Goal: Task Accomplishment & Management: Complete application form

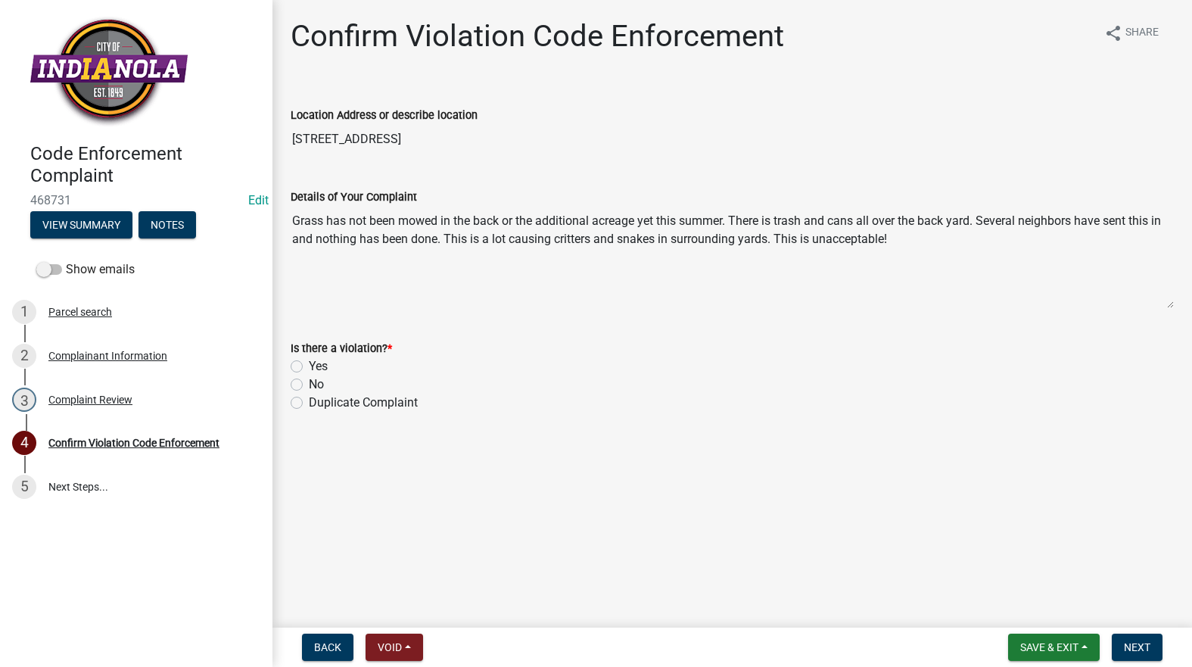
drag, startPoint x: 417, startPoint y: 142, endPoint x: 291, endPoint y: 154, distance: 126.3
click at [291, 154] on wm-data-entity-input "Location Address or describe location 1206 W EUCLID AVE" at bounding box center [732, 126] width 883 height 82
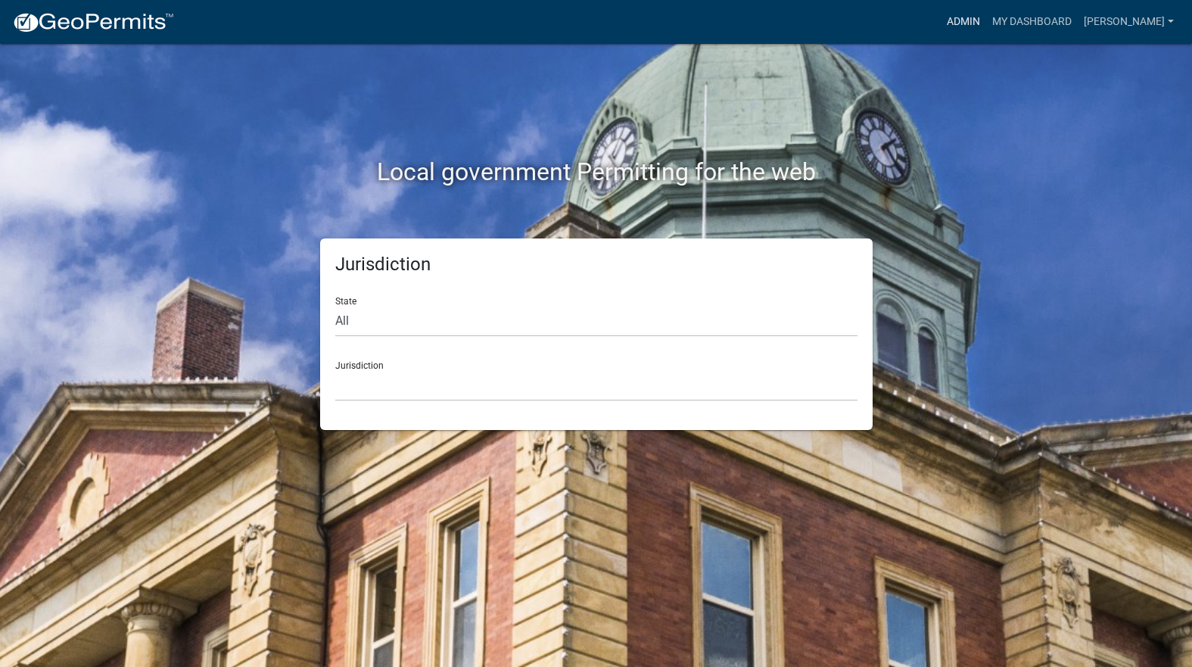
click at [986, 20] on link "Admin" at bounding box center [963, 22] width 45 height 29
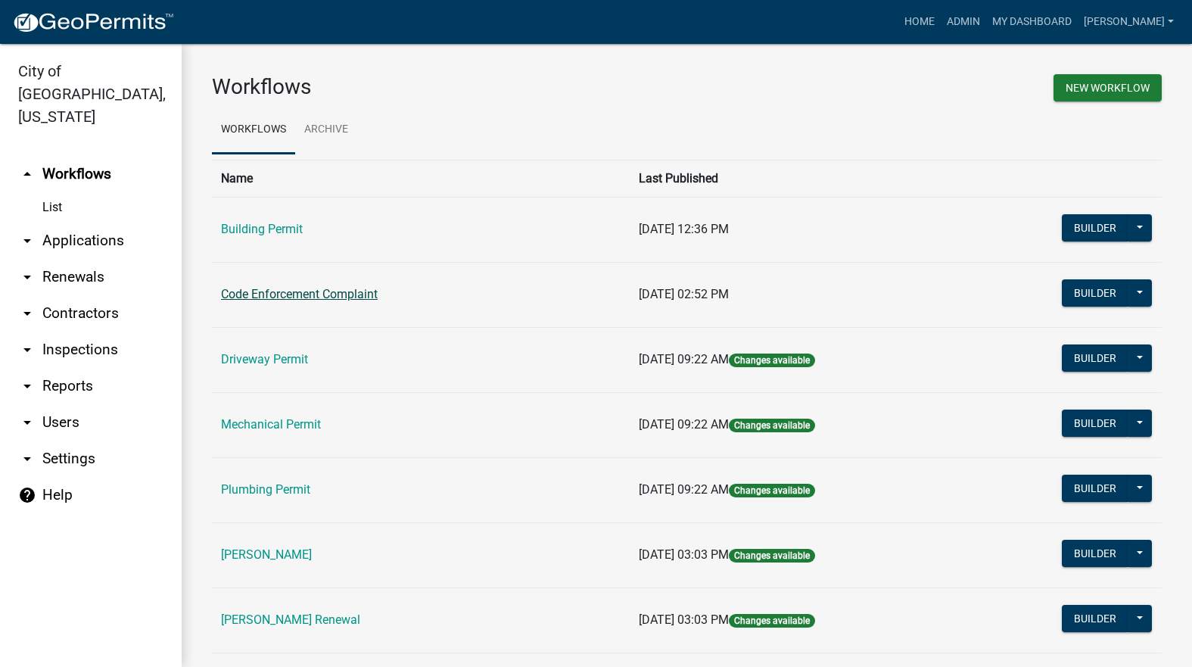
click at [315, 293] on link "Code Enforcement Complaint" at bounding box center [299, 294] width 157 height 14
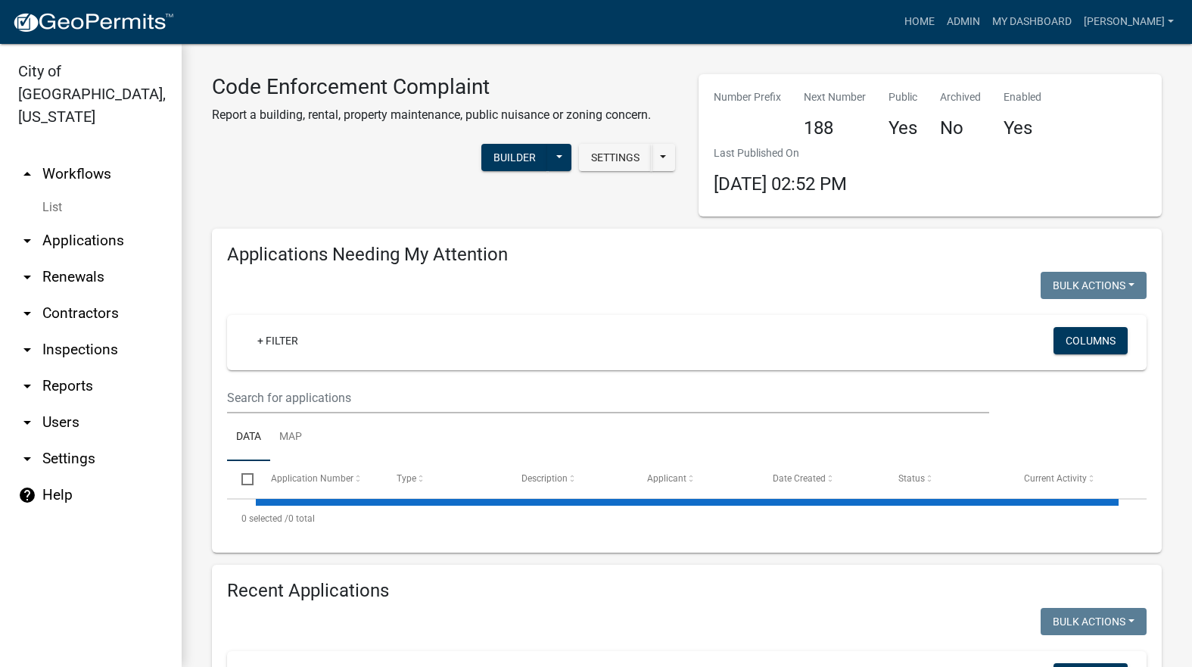
select select "3: 100"
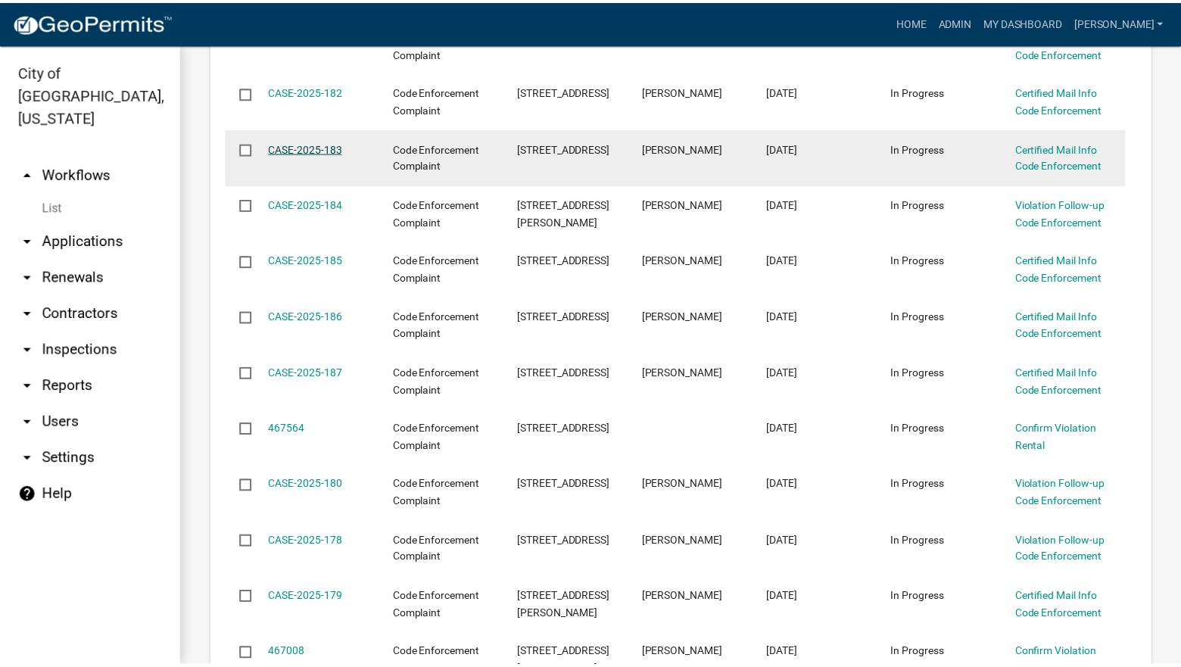
scroll to position [530, 0]
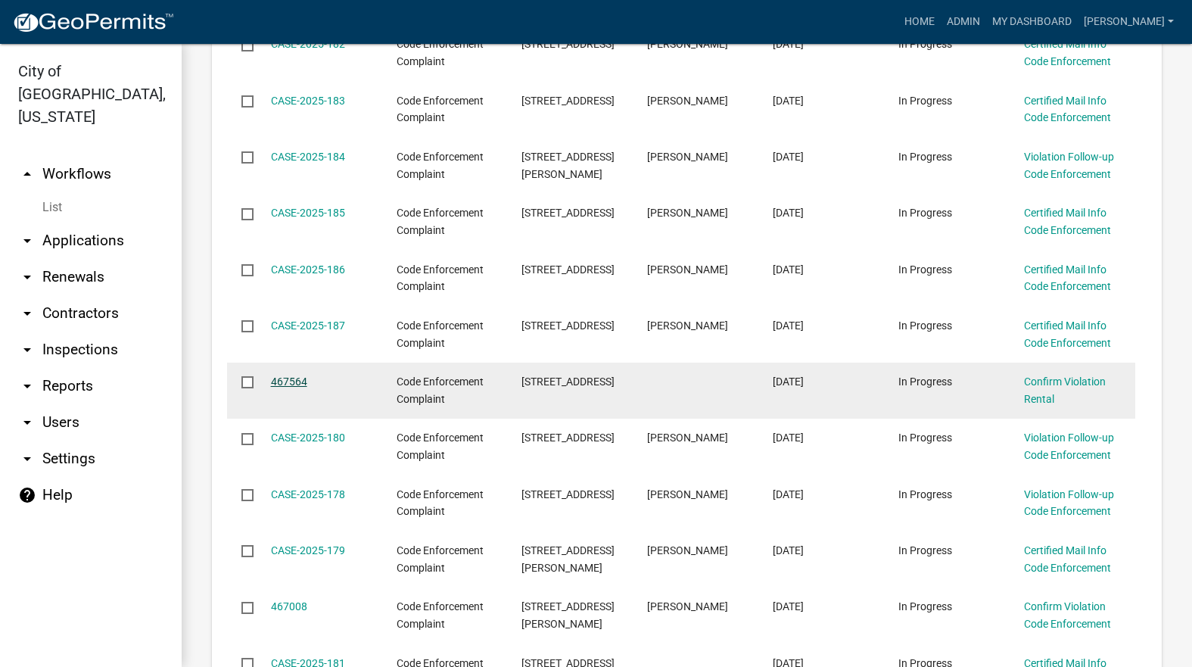
click at [299, 378] on link "467564" at bounding box center [289, 381] width 36 height 12
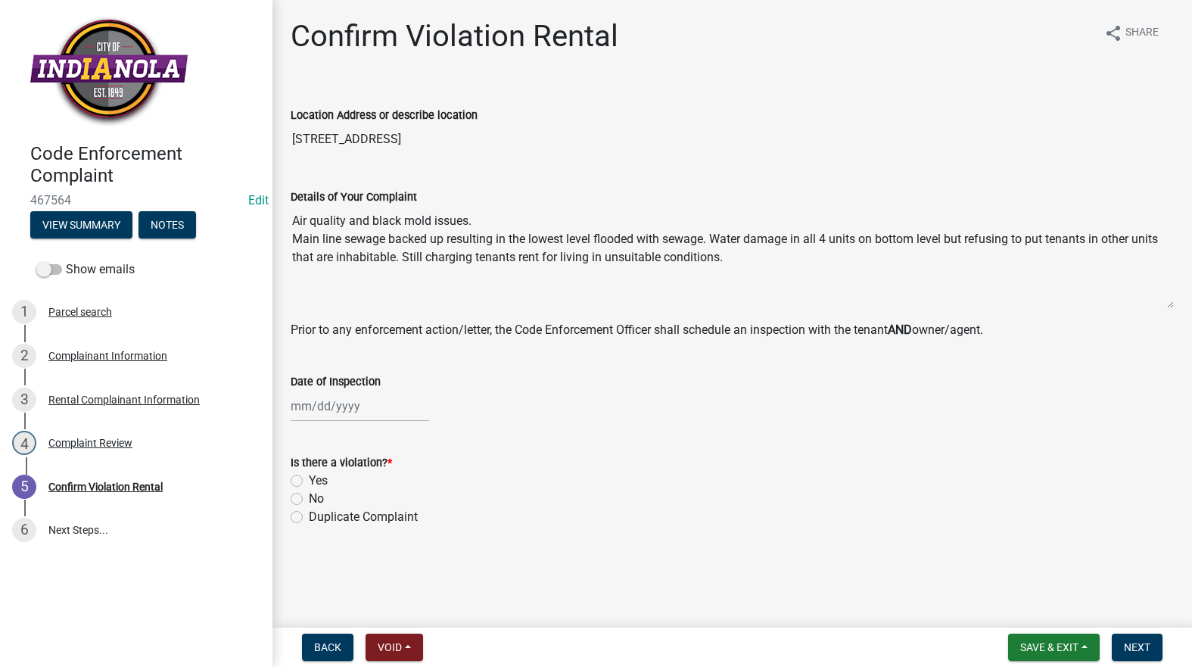
select select "8"
select select "2025"
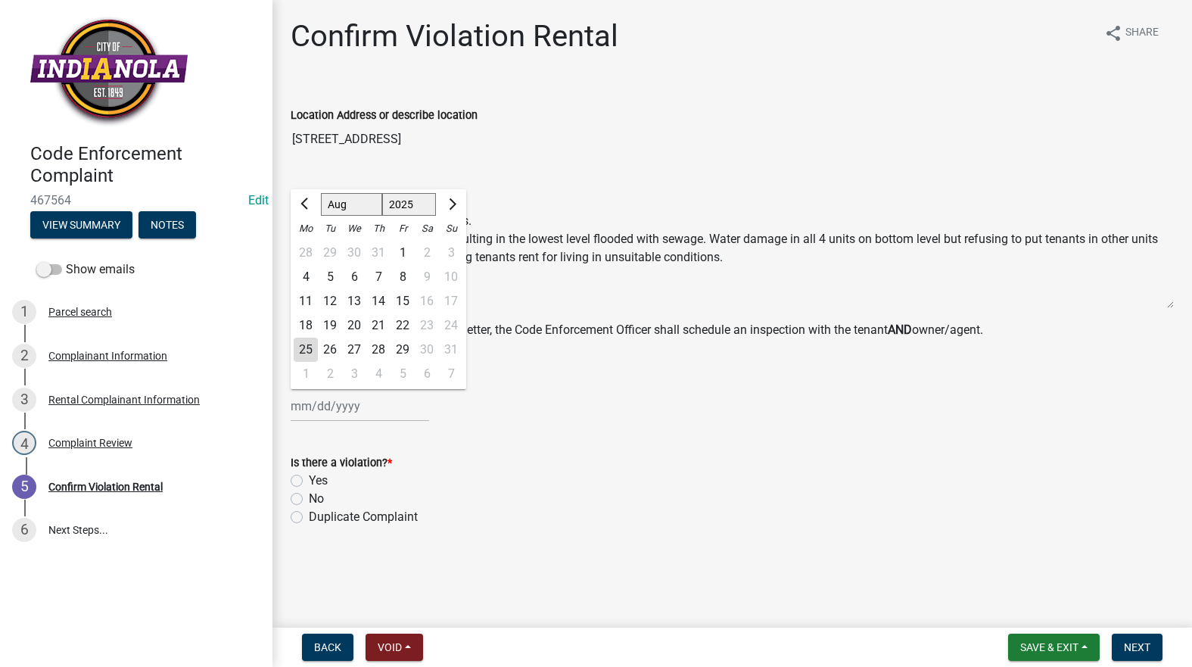
click at [333, 406] on div "Jan Feb Mar Apr May Jun Jul Aug Sep Oct Nov Dec 1525 1526 1527 1528 1529 1530 1…" at bounding box center [360, 406] width 139 height 31
click at [309, 347] on div "25" at bounding box center [306, 350] width 24 height 24
type input "[DATE]"
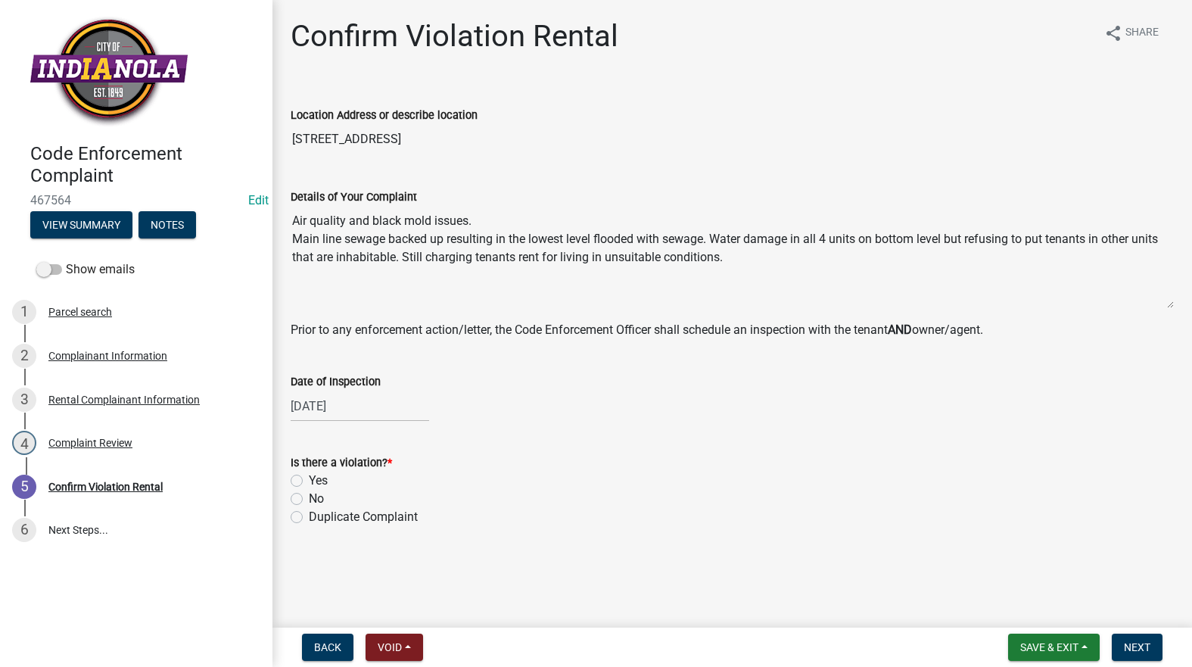
click at [309, 497] on label "No" at bounding box center [316, 499] width 15 height 18
click at [309, 497] on input "No" at bounding box center [314, 495] width 10 height 10
radio input "true"
click at [1136, 636] on button "Next" at bounding box center [1137, 646] width 51 height 27
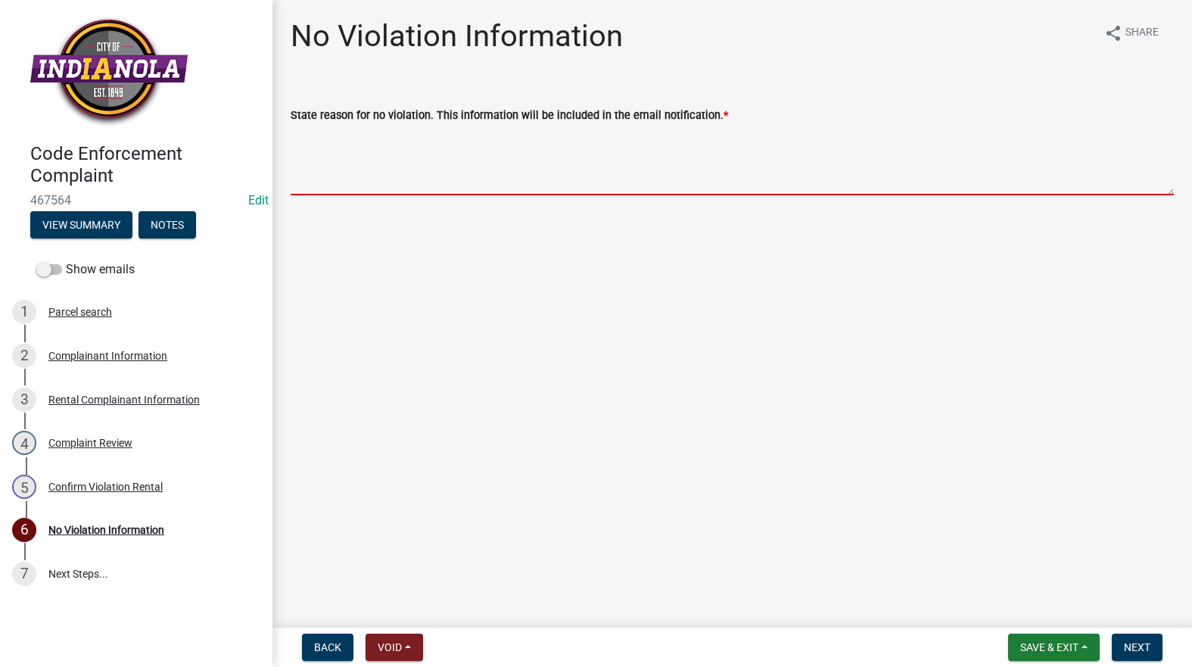
click at [500, 158] on textarea "State reason for no violation. This information will be included in the email n…" at bounding box center [732, 159] width 883 height 71
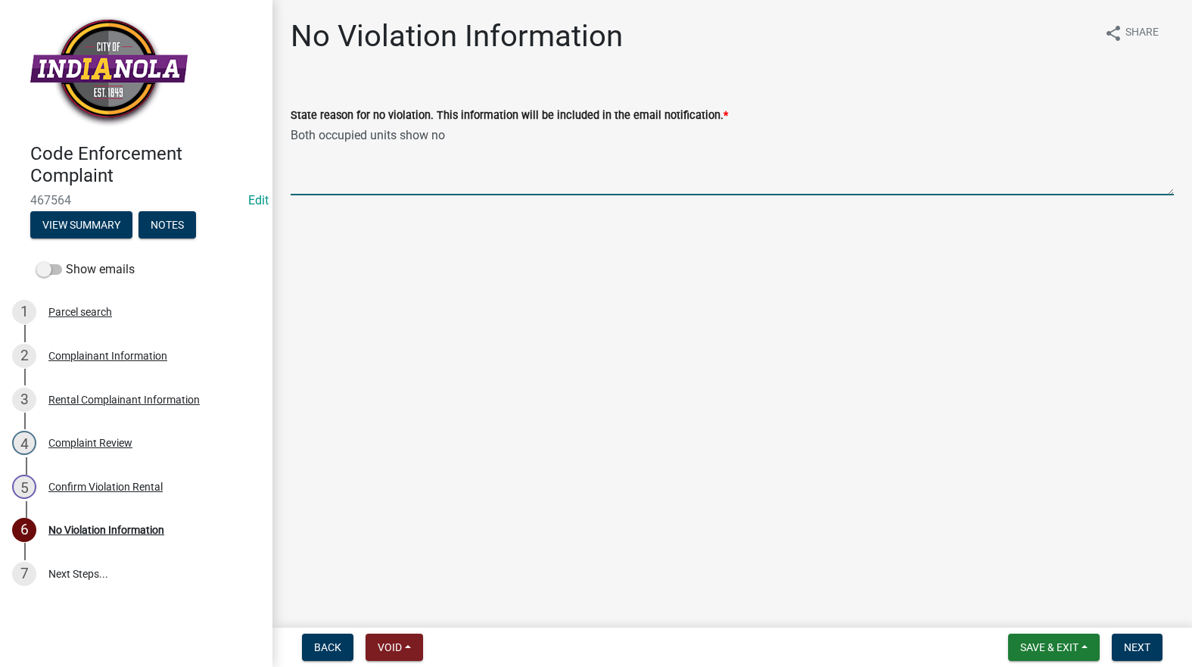
click at [451, 135] on textarea "Both occupied units show no" at bounding box center [732, 159] width 883 height 71
type textarea "Both occupied units show no signs of water damage. Both occupied units are clea…"
drag, startPoint x: 1142, startPoint y: 640, endPoint x: 1150, endPoint y: 634, distance: 9.9
click at [1148, 635] on button "Next" at bounding box center [1137, 646] width 51 height 27
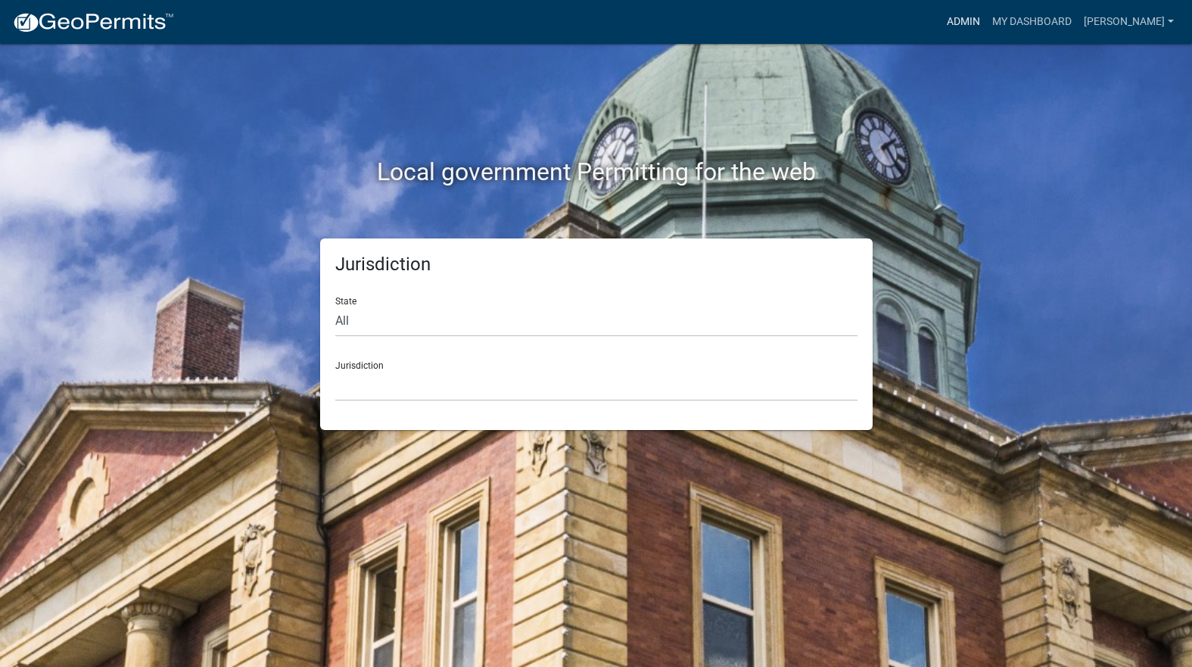
click at [986, 11] on link "Admin" at bounding box center [963, 22] width 45 height 29
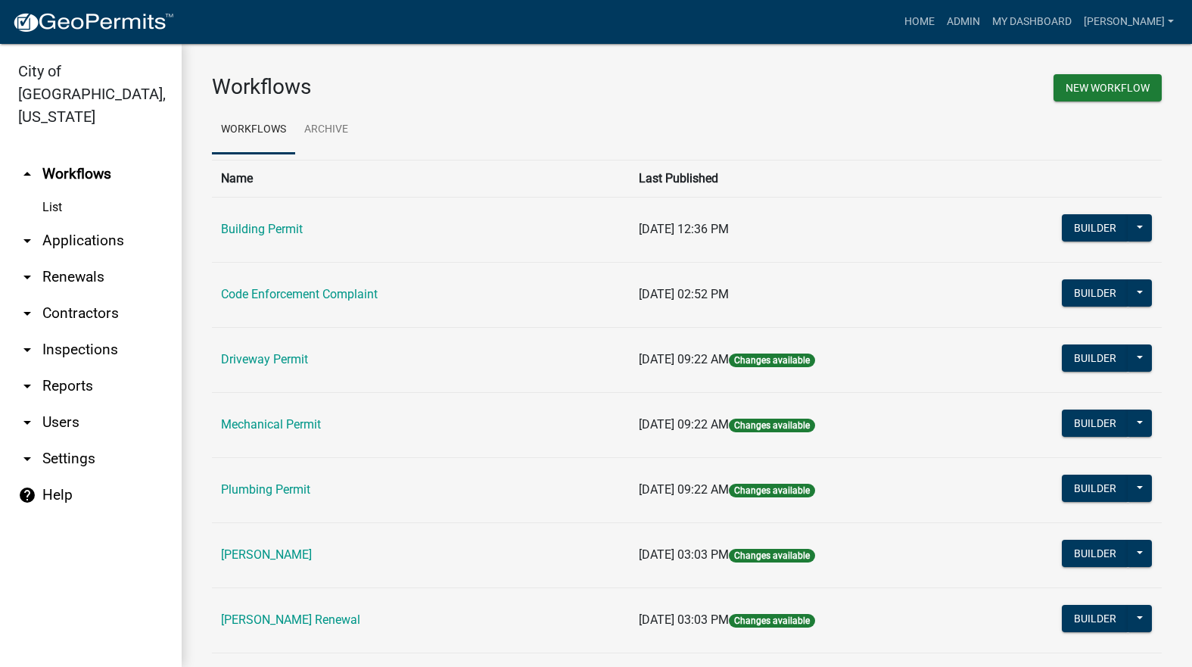
drag, startPoint x: 353, startPoint y: 282, endPoint x: 344, endPoint y: 291, distance: 13.4
click at [347, 288] on td "Code Enforcement Complaint" at bounding box center [421, 294] width 418 height 65
click at [344, 286] on td "Code Enforcement Complaint" at bounding box center [421, 294] width 418 height 65
click at [344, 297] on link "Code Enforcement Complaint" at bounding box center [299, 294] width 157 height 14
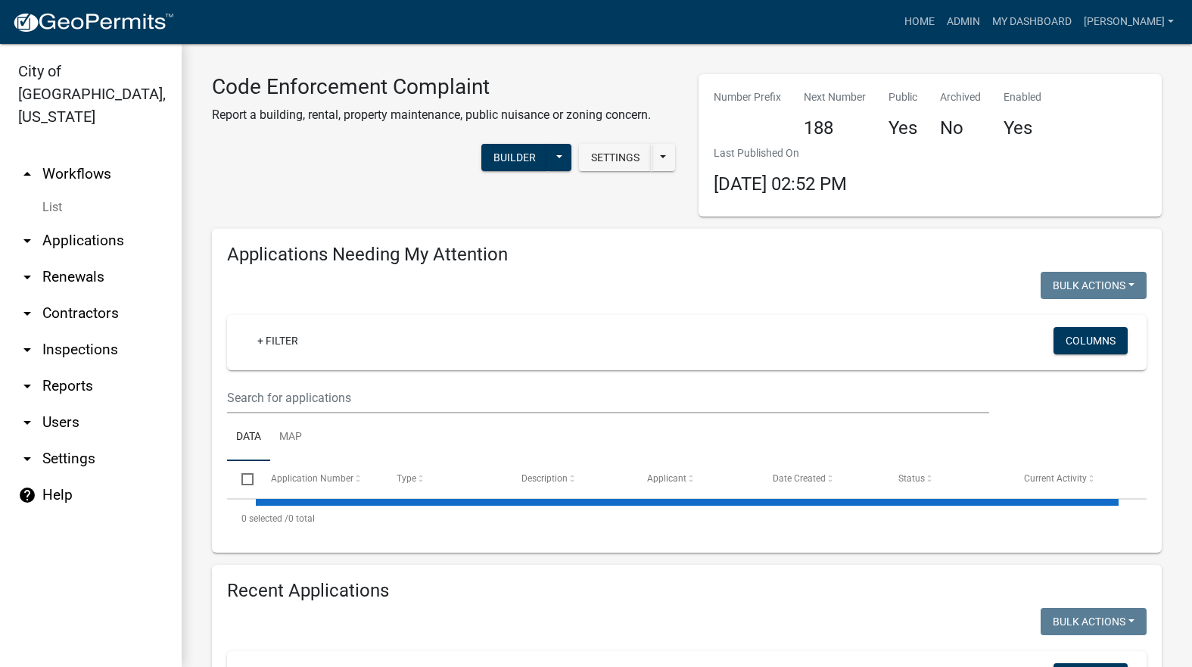
select select "3: 100"
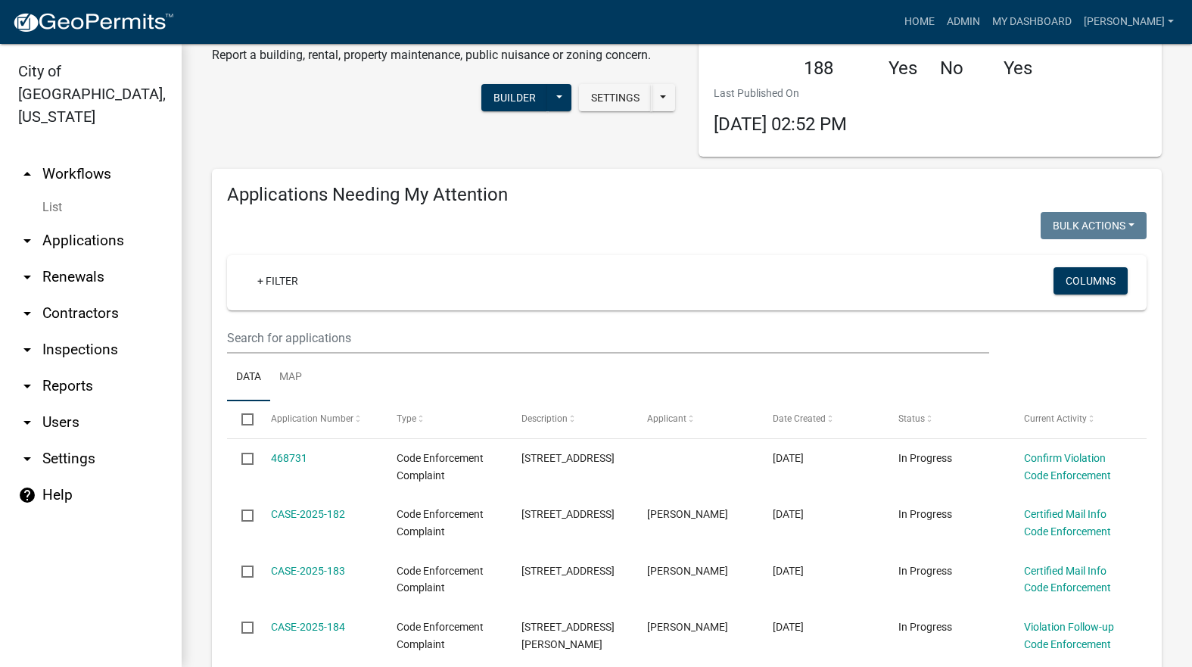
scroll to position [378, 0]
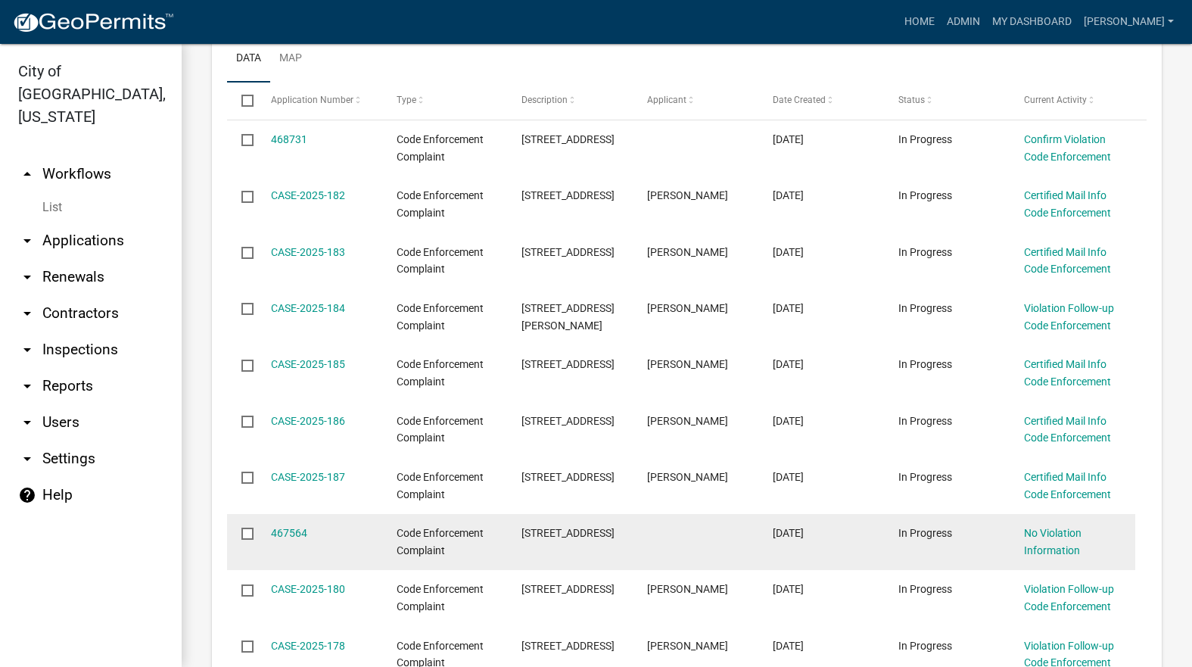
click at [293, 524] on datatable-body-cell "467564" at bounding box center [319, 542] width 126 height 56
click at [296, 524] on datatable-body-cell "467564" at bounding box center [319, 542] width 126 height 56
click at [297, 528] on link "467564" at bounding box center [289, 533] width 36 height 12
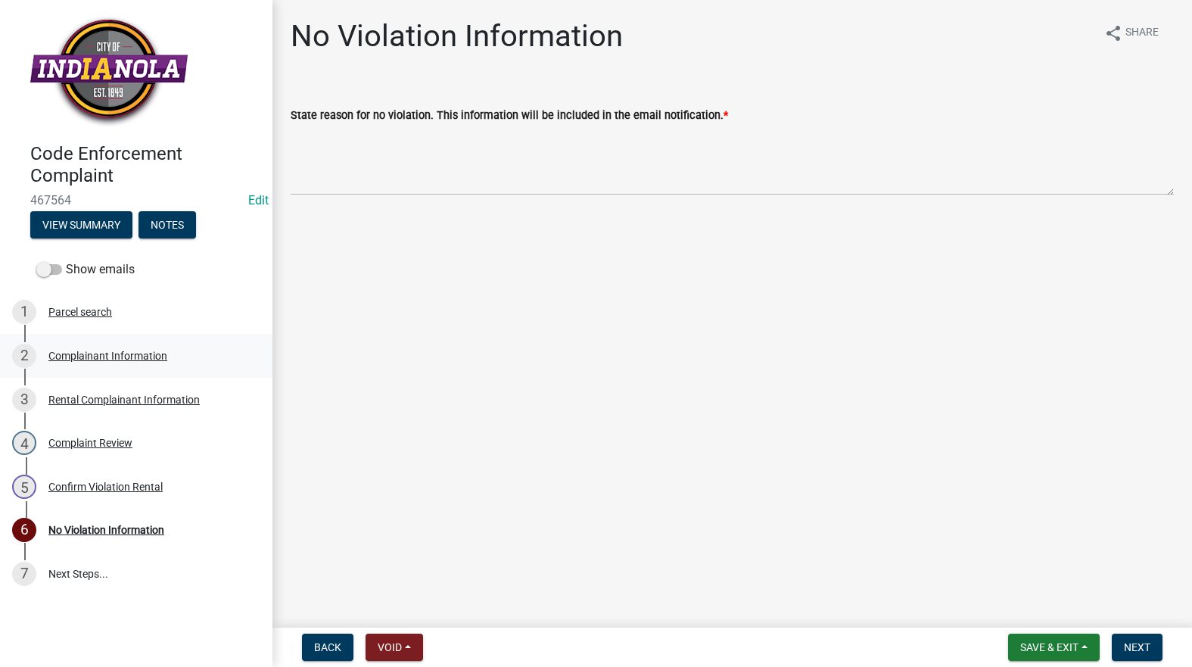
click at [107, 363] on div "2 Complainant Information" at bounding box center [130, 356] width 236 height 24
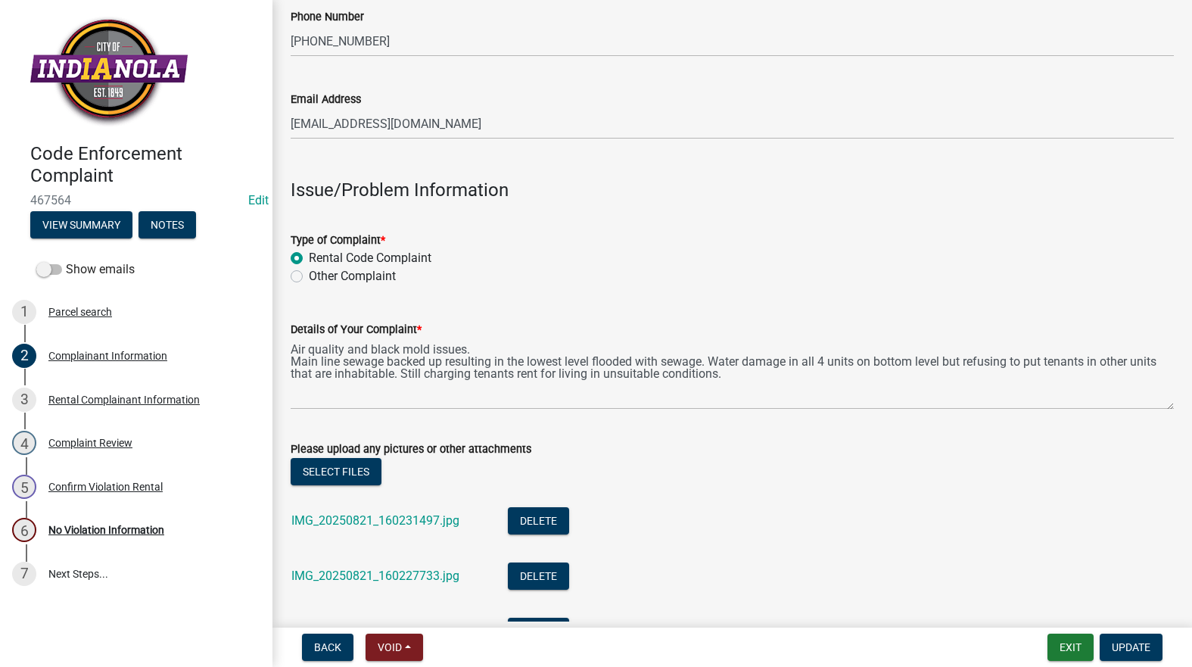
scroll to position [454, 0]
